Goal: Information Seeking & Learning: Learn about a topic

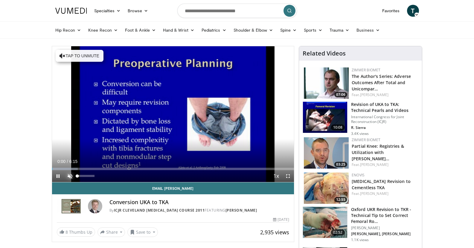
click at [70, 175] on span "Video Player" at bounding box center [70, 176] width 12 height 12
click at [291, 177] on span "Video Player" at bounding box center [288, 176] width 12 height 12
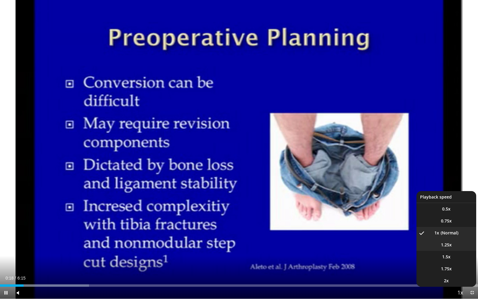
click at [448, 246] on span "1.25x" at bounding box center [446, 245] width 11 height 6
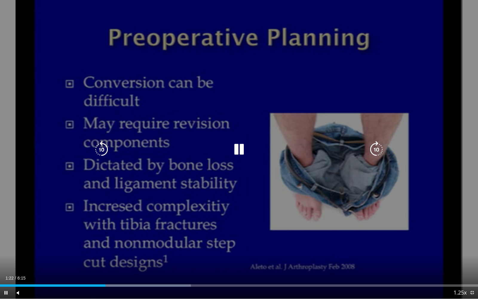
click at [239, 147] on icon "Video Player" at bounding box center [239, 149] width 17 height 17
click at [236, 151] on icon "Video Player" at bounding box center [239, 149] width 17 height 17
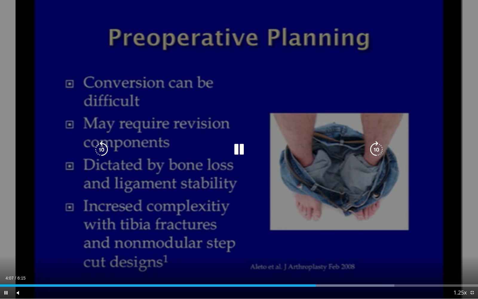
click at [103, 150] on icon "Video Player" at bounding box center [101, 149] width 17 height 17
click at [97, 152] on icon "Video Player" at bounding box center [101, 149] width 17 height 17
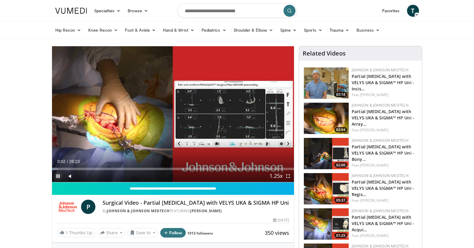
click at [58, 173] on span "Video Player" at bounding box center [58, 176] width 12 height 12
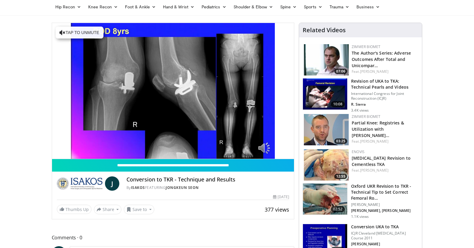
scroll to position [30, 0]
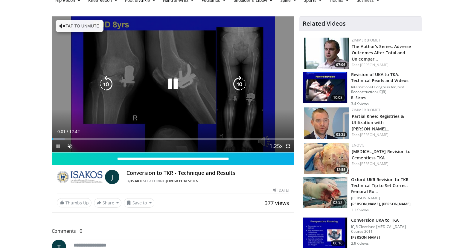
click at [85, 24] on button "Tap to unmute" at bounding box center [80, 26] width 48 height 12
click at [241, 83] on icon "Video Player" at bounding box center [239, 84] width 17 height 17
click at [238, 82] on icon "Video Player" at bounding box center [239, 84] width 17 height 17
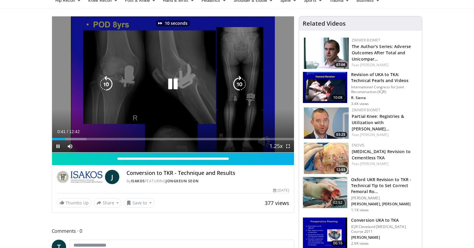
click at [238, 82] on icon "Video Player" at bounding box center [239, 84] width 17 height 17
click at [239, 81] on icon "Video Player" at bounding box center [239, 84] width 17 height 17
click at [233, 82] on icon "Video Player" at bounding box center [239, 84] width 17 height 17
click at [235, 82] on icon "Video Player" at bounding box center [239, 84] width 17 height 17
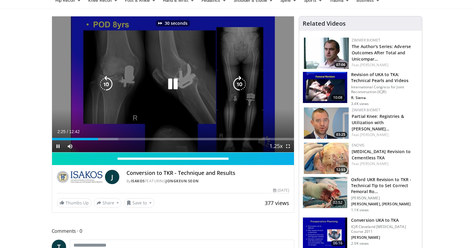
click at [235, 82] on icon "Video Player" at bounding box center [239, 84] width 17 height 17
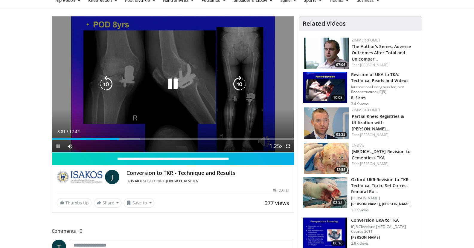
click at [240, 79] on icon "Video Player" at bounding box center [239, 84] width 17 height 17
click at [239, 83] on icon "Video Player" at bounding box center [239, 84] width 17 height 17
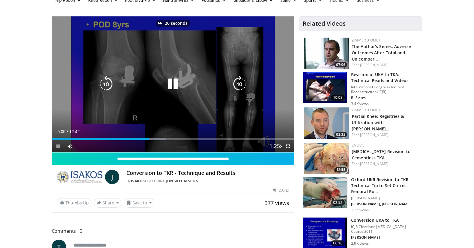
click at [239, 83] on icon "Video Player" at bounding box center [239, 84] width 17 height 17
click at [107, 82] on icon "Video Player" at bounding box center [106, 84] width 17 height 17
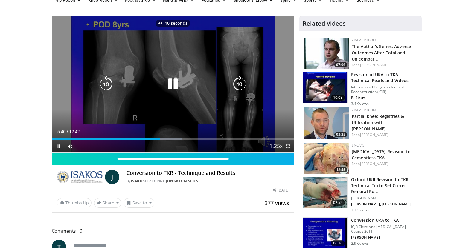
click at [107, 82] on icon "Video Player" at bounding box center [106, 84] width 17 height 17
click at [108, 80] on icon "Video Player" at bounding box center [106, 84] width 17 height 17
click at [107, 80] on icon "Video Player" at bounding box center [106, 84] width 17 height 17
click at [239, 82] on icon "Video Player" at bounding box center [239, 84] width 17 height 17
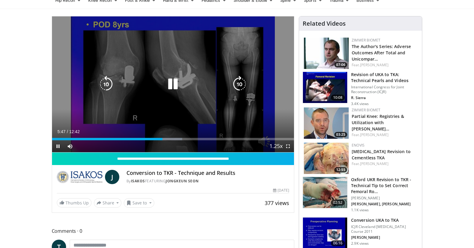
click at [240, 84] on icon "Video Player" at bounding box center [239, 84] width 17 height 17
click at [108, 83] on icon "Video Player" at bounding box center [106, 84] width 17 height 17
click at [241, 85] on icon "Video Player" at bounding box center [239, 84] width 17 height 17
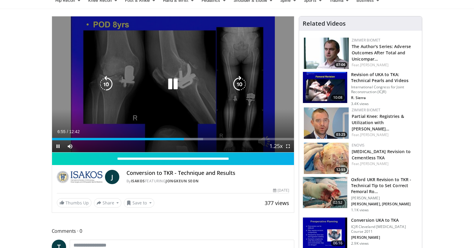
click at [240, 81] on icon "Video Player" at bounding box center [239, 84] width 17 height 17
click at [240, 82] on icon "Video Player" at bounding box center [239, 84] width 17 height 17
click at [244, 83] on icon "Video Player" at bounding box center [239, 84] width 17 height 17
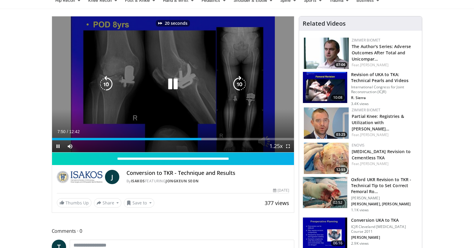
click at [244, 83] on icon "Video Player" at bounding box center [239, 84] width 17 height 17
click at [106, 81] on icon "Video Player" at bounding box center [106, 84] width 17 height 17
click at [238, 84] on icon "Video Player" at bounding box center [239, 84] width 17 height 17
click at [172, 83] on icon "Video Player" at bounding box center [172, 84] width 17 height 17
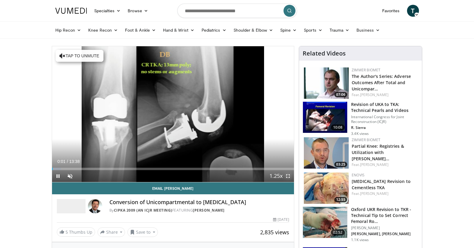
click at [289, 177] on span "Video Player" at bounding box center [288, 176] width 12 height 12
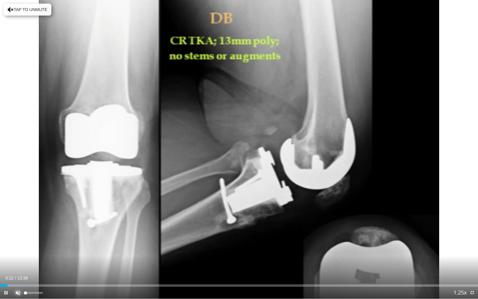
click at [16, 248] on span "Video Player" at bounding box center [18, 293] width 12 height 12
drag, startPoint x: 40, startPoint y: 293, endPoint x: 29, endPoint y: 293, distance: 11.7
click at [29, 248] on div "19%" at bounding box center [33, 293] width 17 height 2
drag, startPoint x: 27, startPoint y: 291, endPoint x: 27, endPoint y: 294, distance: 3.3
click at [27, 248] on div "Volume Level" at bounding box center [26, 293] width 2 height 2
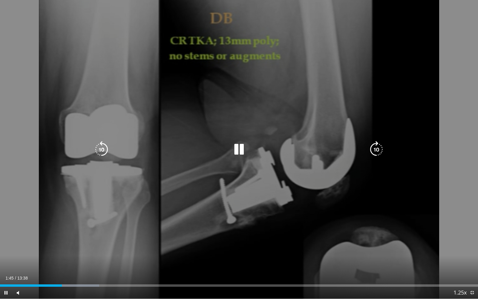
click at [374, 144] on icon "Video Player" at bounding box center [376, 149] width 17 height 17
click at [380, 150] on icon "Video Player" at bounding box center [376, 149] width 17 height 17
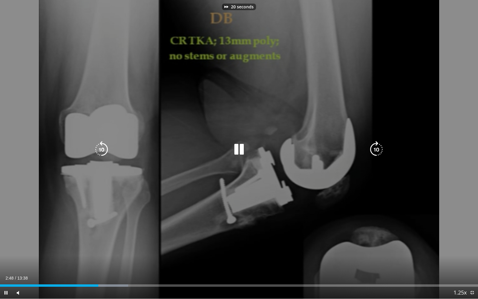
click at [380, 150] on icon "Video Player" at bounding box center [376, 149] width 17 height 17
click at [244, 145] on icon "Video Player" at bounding box center [239, 149] width 17 height 17
click at [241, 149] on icon "Video Player" at bounding box center [239, 149] width 17 height 17
click at [378, 148] on icon "Video Player" at bounding box center [376, 149] width 17 height 17
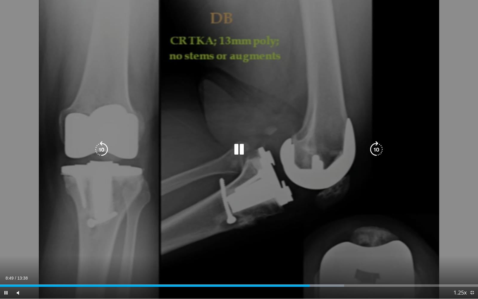
click at [107, 144] on icon "Video Player" at bounding box center [101, 149] width 17 height 17
click at [235, 146] on icon "Video Player" at bounding box center [239, 149] width 17 height 17
click at [231, 146] on icon "Video Player" at bounding box center [239, 149] width 17 height 17
click at [373, 146] on icon "Video Player" at bounding box center [376, 149] width 17 height 17
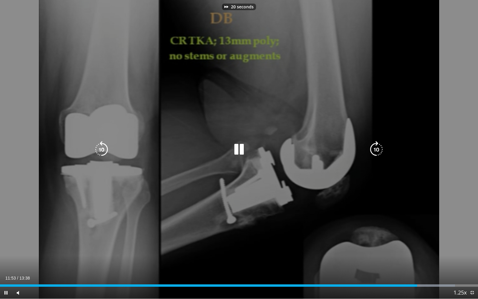
click at [373, 146] on icon "Video Player" at bounding box center [376, 149] width 17 height 17
click at [378, 150] on icon "Video Player" at bounding box center [376, 149] width 17 height 17
click at [238, 150] on icon "Video Player" at bounding box center [239, 149] width 17 height 17
click at [237, 149] on icon "Video Player" at bounding box center [239, 149] width 17 height 17
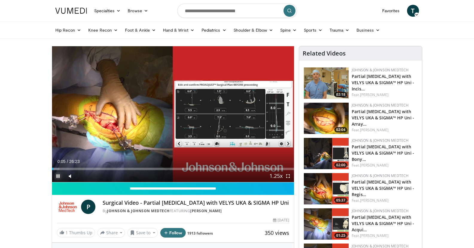
click at [57, 173] on span "Video Player" at bounding box center [58, 176] width 12 height 12
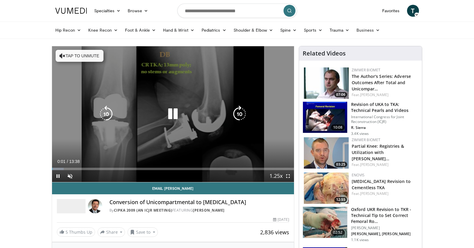
click at [174, 112] on icon "Video Player" at bounding box center [172, 114] width 17 height 17
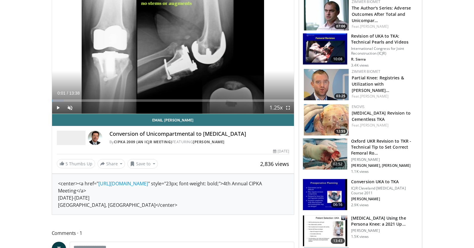
scroll to position [90, 0]
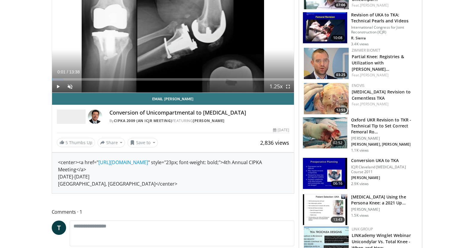
click at [332, 138] on img at bounding box center [325, 132] width 44 height 31
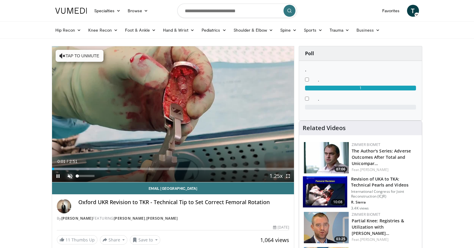
click at [71, 175] on span "Video Player" at bounding box center [70, 176] width 12 height 12
drag, startPoint x: 90, startPoint y: 178, endPoint x: 81, endPoint y: 180, distance: 9.1
click at [81, 180] on div "23%" at bounding box center [86, 176] width 21 height 12
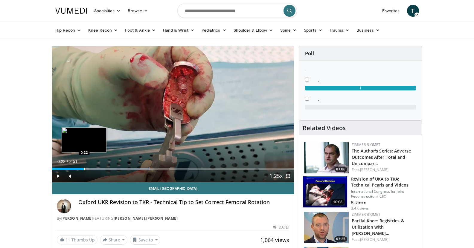
click at [84, 170] on div "Progress Bar" at bounding box center [84, 169] width 1 height 2
click at [91, 170] on div "Progress Bar" at bounding box center [91, 169] width 1 height 2
click at [99, 170] on div "Progress Bar" at bounding box center [99, 169] width 1 height 2
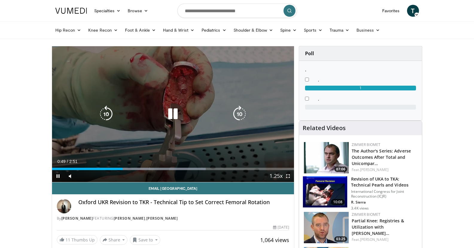
click at [237, 117] on icon "Video Player" at bounding box center [239, 114] width 17 height 17
click at [173, 110] on icon "Video Player" at bounding box center [172, 114] width 17 height 17
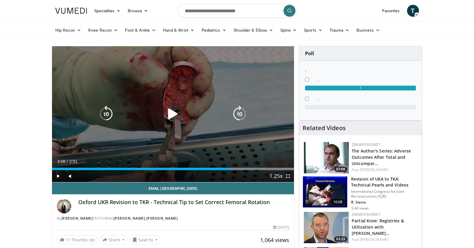
click at [181, 113] on div "Video Player" at bounding box center [172, 114] width 145 height 12
click at [177, 114] on icon "Video Player" at bounding box center [172, 114] width 17 height 17
click at [109, 112] on icon "Video Player" at bounding box center [106, 114] width 17 height 17
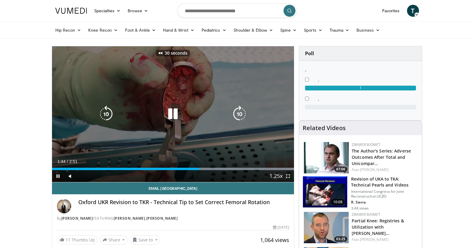
click at [109, 112] on icon "Video Player" at bounding box center [106, 114] width 17 height 17
click at [103, 110] on icon "Video Player" at bounding box center [106, 114] width 17 height 17
click at [101, 110] on icon "Video Player" at bounding box center [106, 114] width 17 height 17
click at [100, 110] on icon "Video Player" at bounding box center [106, 114] width 17 height 17
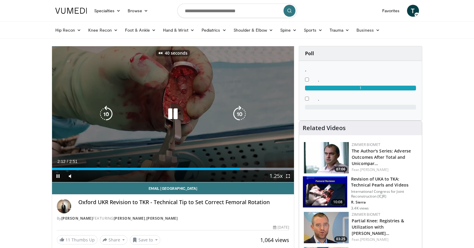
click at [100, 110] on icon "Video Player" at bounding box center [106, 114] width 17 height 17
click at [99, 110] on icon "Video Player" at bounding box center [106, 114] width 17 height 17
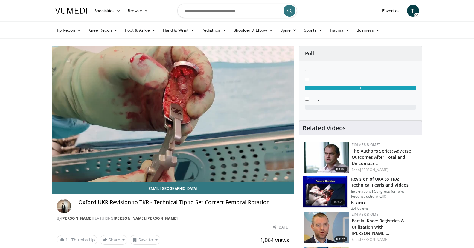
click at [99, 110] on div "90 seconds Tap to unmute" at bounding box center [173, 114] width 242 height 136
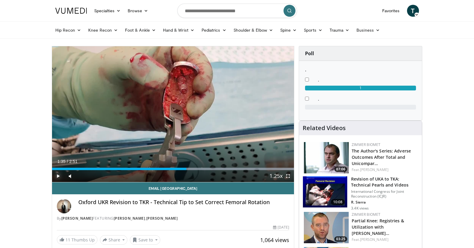
click at [56, 174] on span "Video Player" at bounding box center [58, 176] width 12 height 12
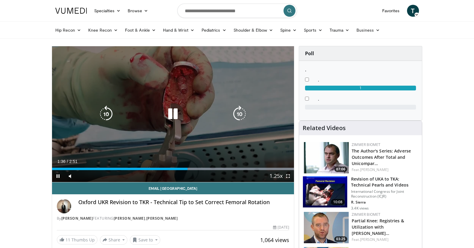
click at [105, 113] on icon "Video Player" at bounding box center [106, 114] width 17 height 17
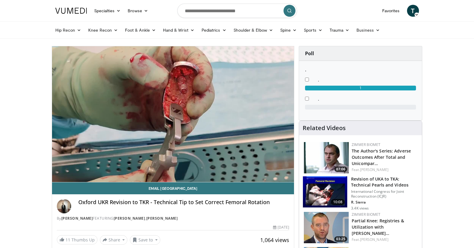
click at [172, 111] on div "10 seconds Tap to unmute" at bounding box center [173, 114] width 242 height 136
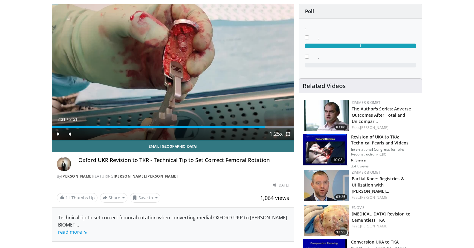
scroll to position [120, 0]
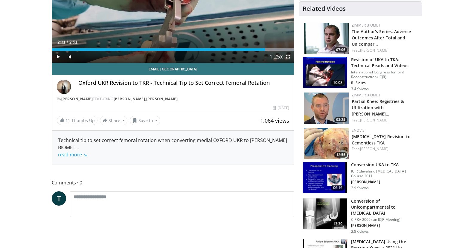
click at [325, 165] on img at bounding box center [325, 177] width 44 height 31
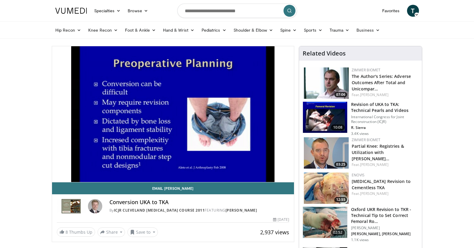
click at [330, 114] on img at bounding box center [325, 117] width 44 height 31
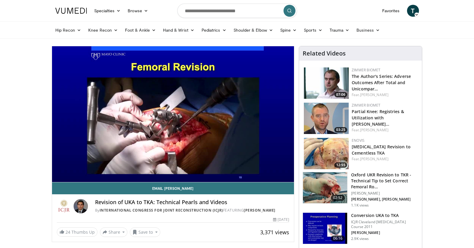
click at [79, 187] on div "Volume Level" at bounding box center [78, 188] width 2 height 2
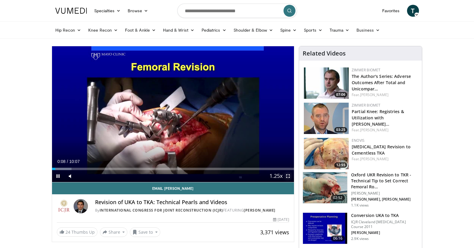
click at [290, 175] on span "Video Player" at bounding box center [288, 176] width 12 height 12
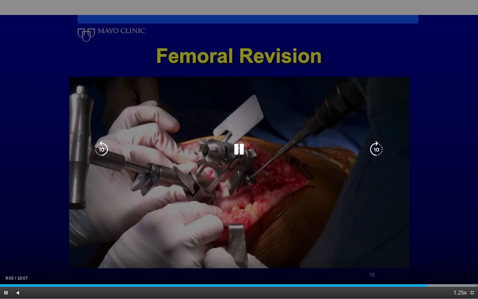
click at [105, 149] on icon "Video Player" at bounding box center [101, 149] width 17 height 17
click at [241, 148] on icon "Video Player" at bounding box center [239, 149] width 17 height 17
click at [238, 148] on icon "Video Player" at bounding box center [239, 149] width 17 height 17
click at [111, 149] on div "Video Player" at bounding box center [239, 149] width 287 height 12
click at [104, 150] on icon "Video Player" at bounding box center [101, 149] width 17 height 17
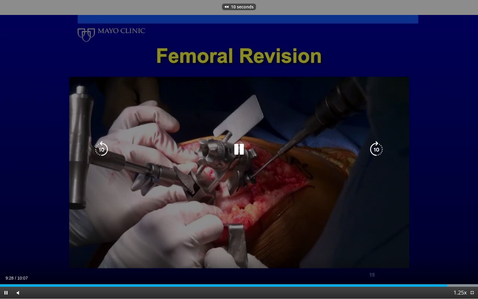
click at [381, 150] on icon "Video Player" at bounding box center [376, 149] width 17 height 17
click at [108, 151] on icon "Video Player" at bounding box center [101, 149] width 17 height 17
click at [240, 146] on icon "Video Player" at bounding box center [239, 149] width 17 height 17
click at [240, 146] on div "20 seconds Tap to unmute" at bounding box center [239, 149] width 478 height 298
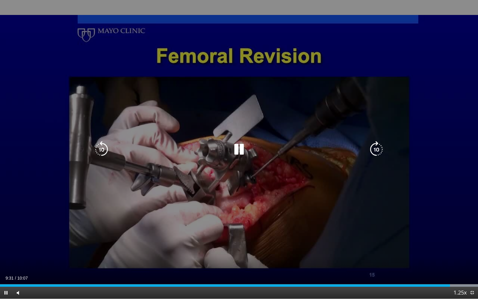
click at [239, 148] on icon "Video Player" at bounding box center [239, 149] width 17 height 17
click at [239, 149] on icon "Video Player" at bounding box center [239, 149] width 17 height 17
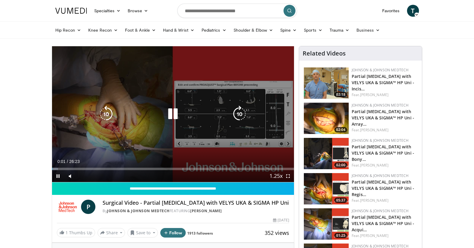
click at [172, 114] on icon "Video Player" at bounding box center [172, 114] width 17 height 17
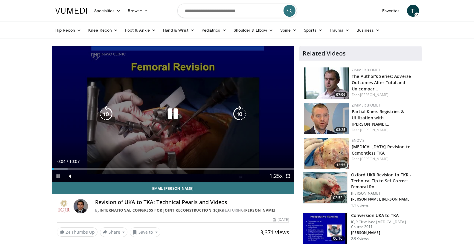
click at [156, 117] on div "Video Player" at bounding box center [172, 114] width 145 height 12
click at [167, 112] on icon "Video Player" at bounding box center [172, 114] width 17 height 17
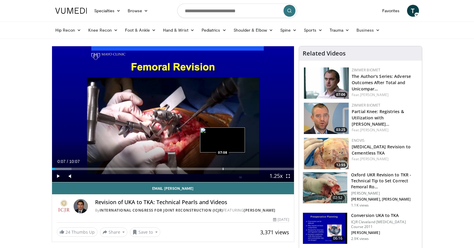
click at [223, 169] on div "Progress Bar" at bounding box center [223, 169] width 1 height 2
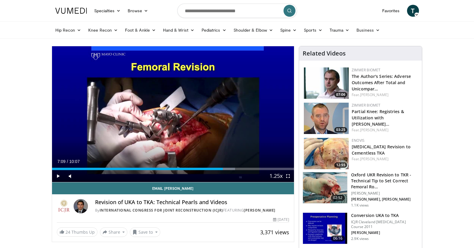
click at [228, 171] on div "Current Time 7:09 / Duration 10:07 Play Skip Backward Skip Forward Mute 75% Loa…" at bounding box center [173, 176] width 242 height 12
click at [228, 170] on div "Progress Bar" at bounding box center [228, 169] width 1 height 2
click at [238, 169] on div "Progress Bar" at bounding box center [238, 169] width 1 height 2
click at [245, 169] on div "Progress Bar" at bounding box center [245, 169] width 1 height 2
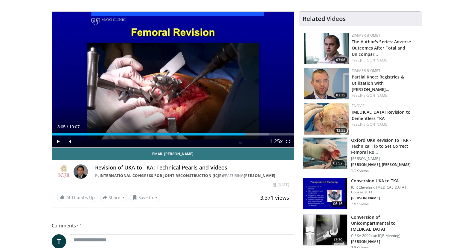
scroll to position [60, 0]
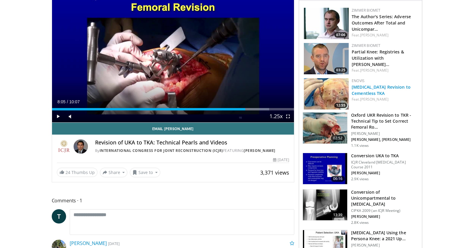
click at [374, 93] on link "[MEDICAL_DATA] Revision to Cementless TKA" at bounding box center [380, 90] width 59 height 12
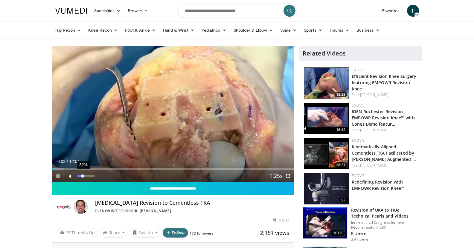
click at [83, 176] on div "32%" at bounding box center [85, 176] width 17 height 2
click at [289, 177] on span "Video Player" at bounding box center [288, 176] width 12 height 12
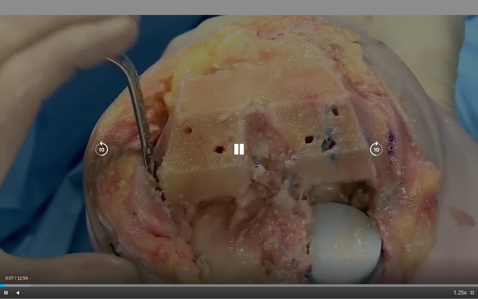
click at [374, 150] on icon "Video Player" at bounding box center [376, 149] width 17 height 17
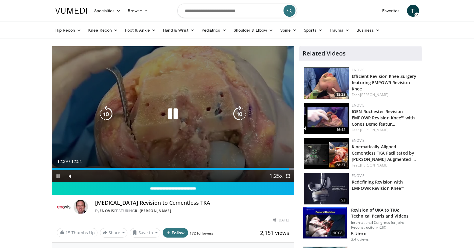
click at [175, 113] on icon "Video Player" at bounding box center [172, 114] width 17 height 17
